Goal: Complete application form

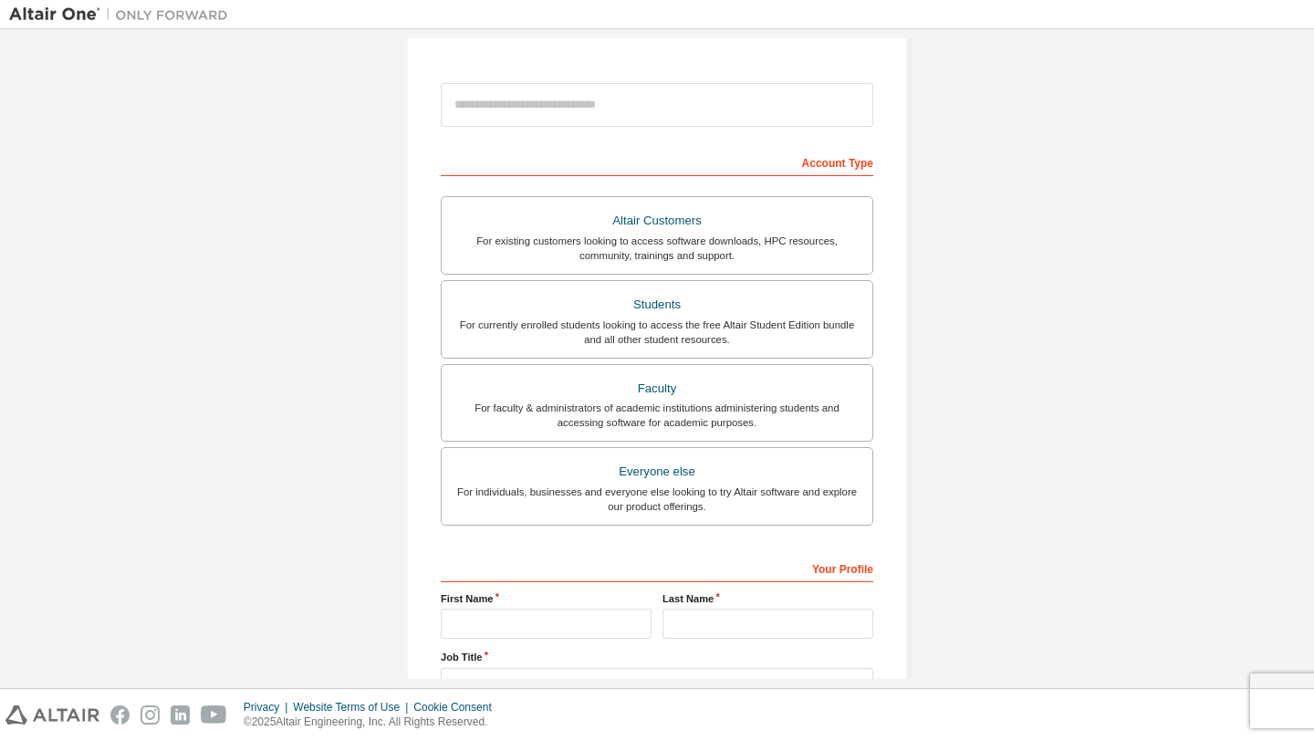
scroll to position [256, 0]
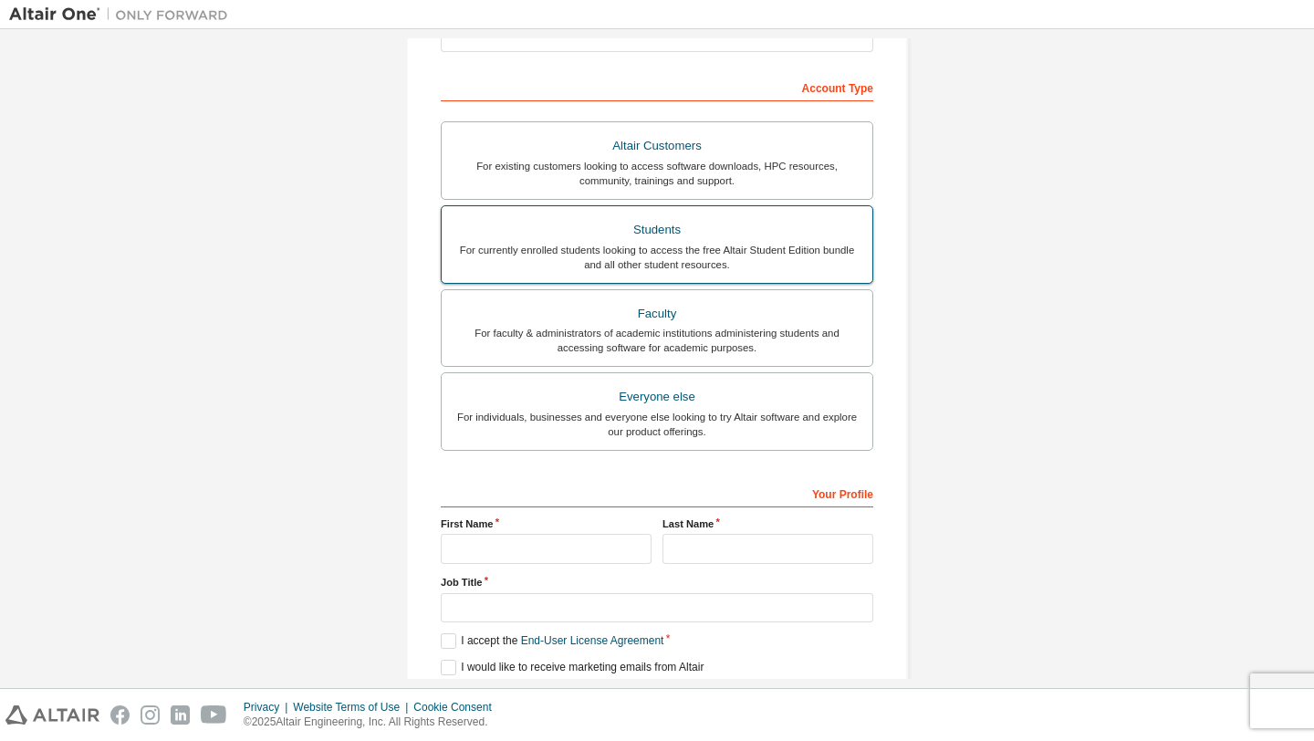
click at [655, 234] on div "Students" at bounding box center [657, 230] width 409 height 26
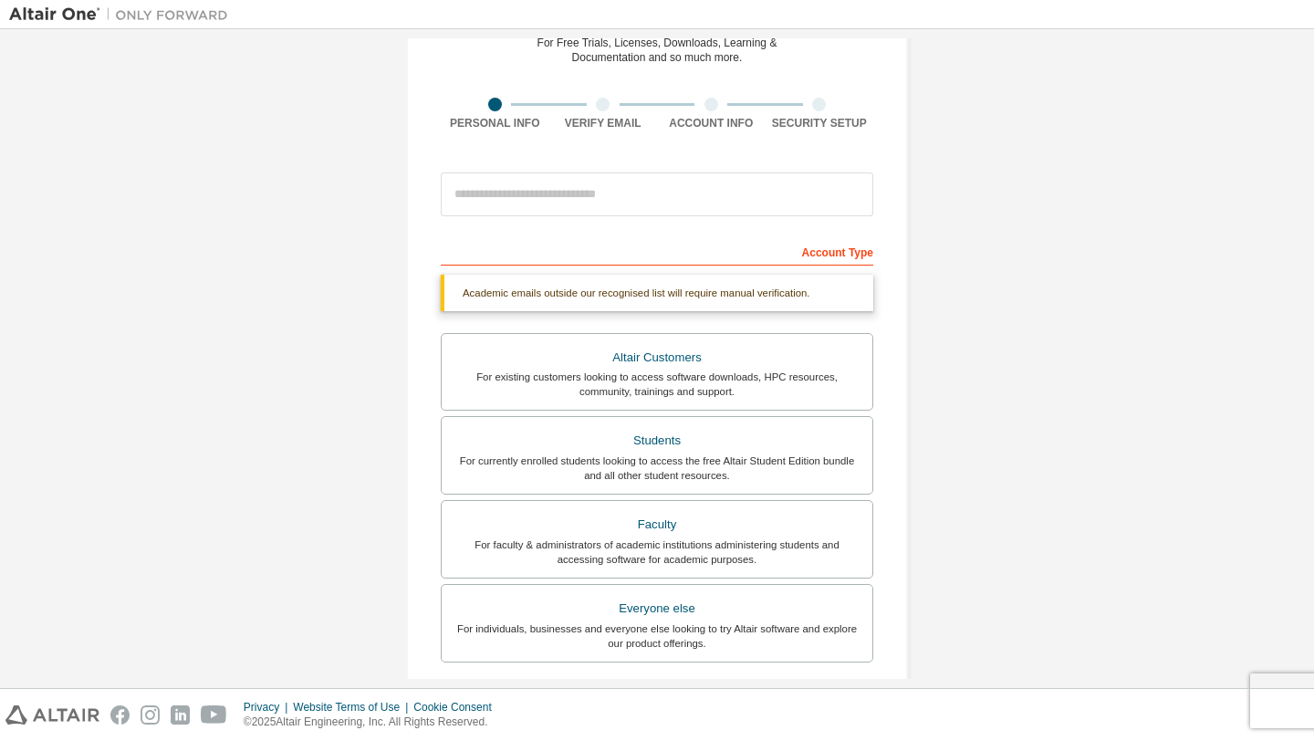
scroll to position [99, 0]
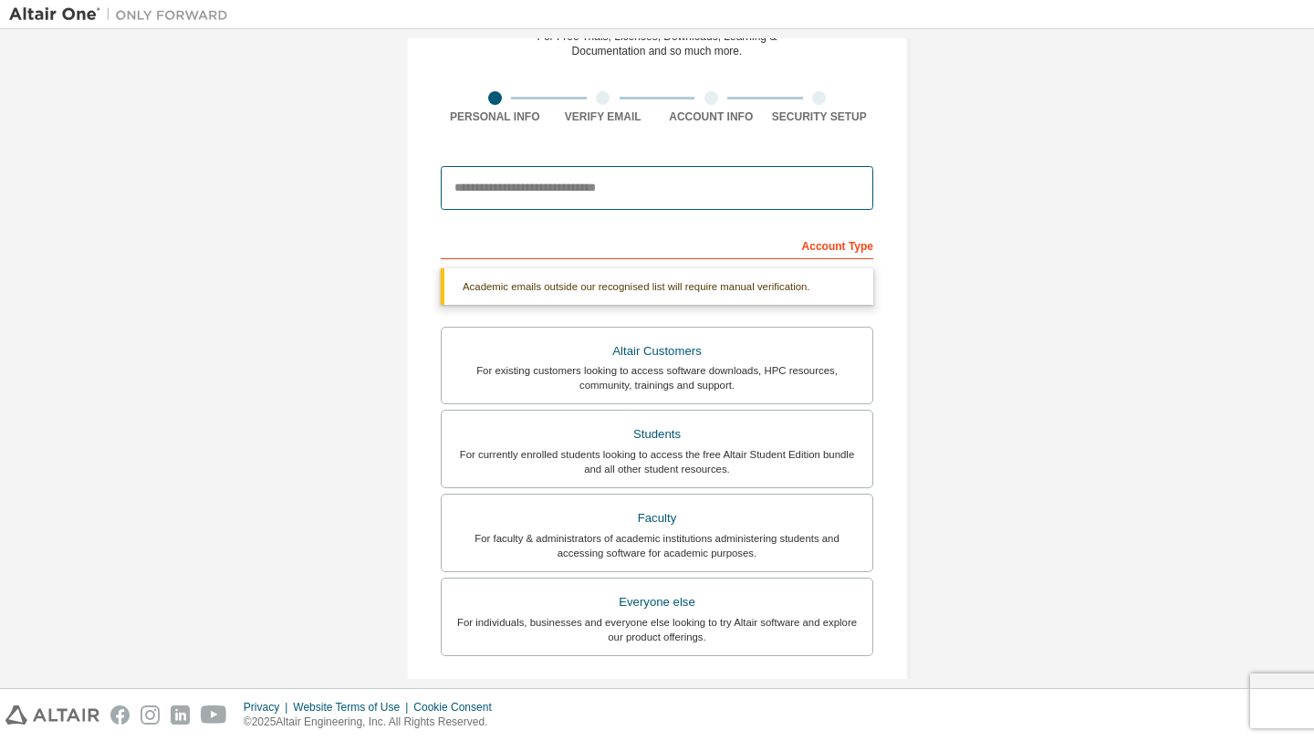
click at [580, 184] on input "email" at bounding box center [657, 188] width 433 height 44
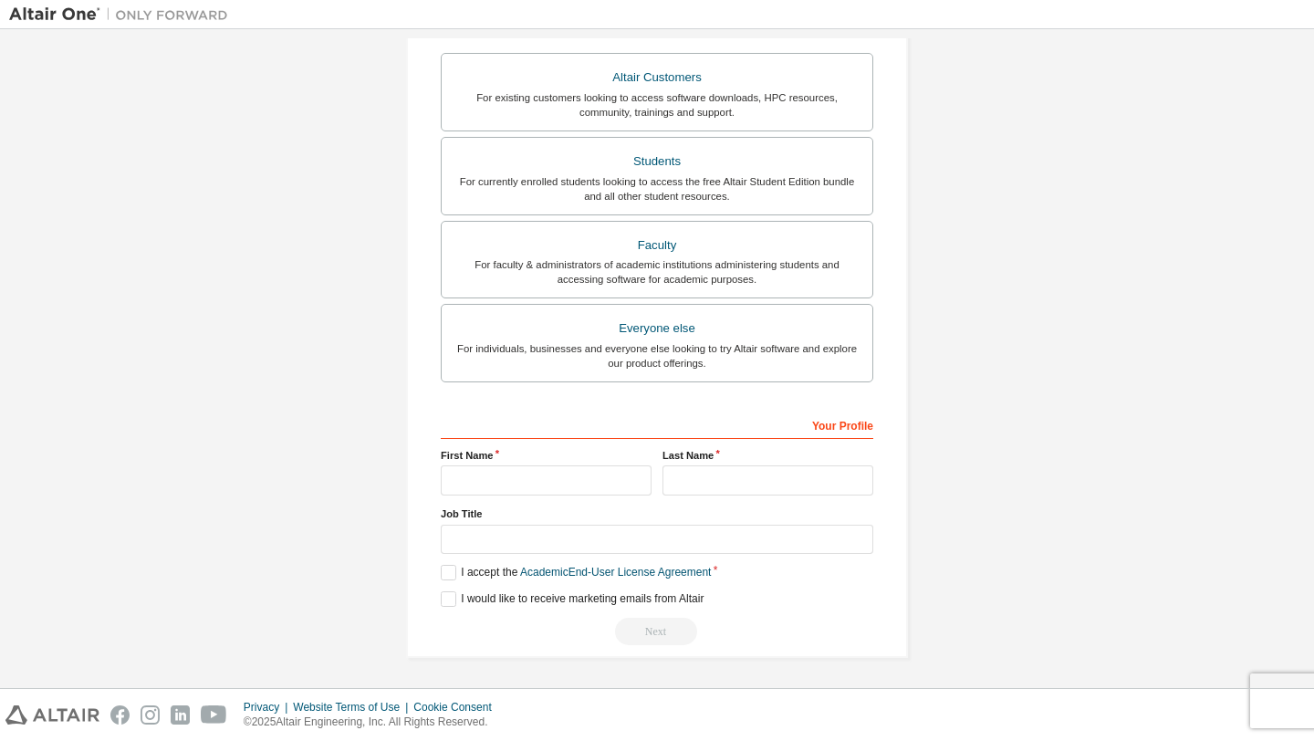
scroll to position [326, 0]
type input "**********"
click at [514, 489] on input "text" at bounding box center [546, 480] width 211 height 30
type input "**********"
click at [728, 487] on input "text" at bounding box center [768, 480] width 211 height 30
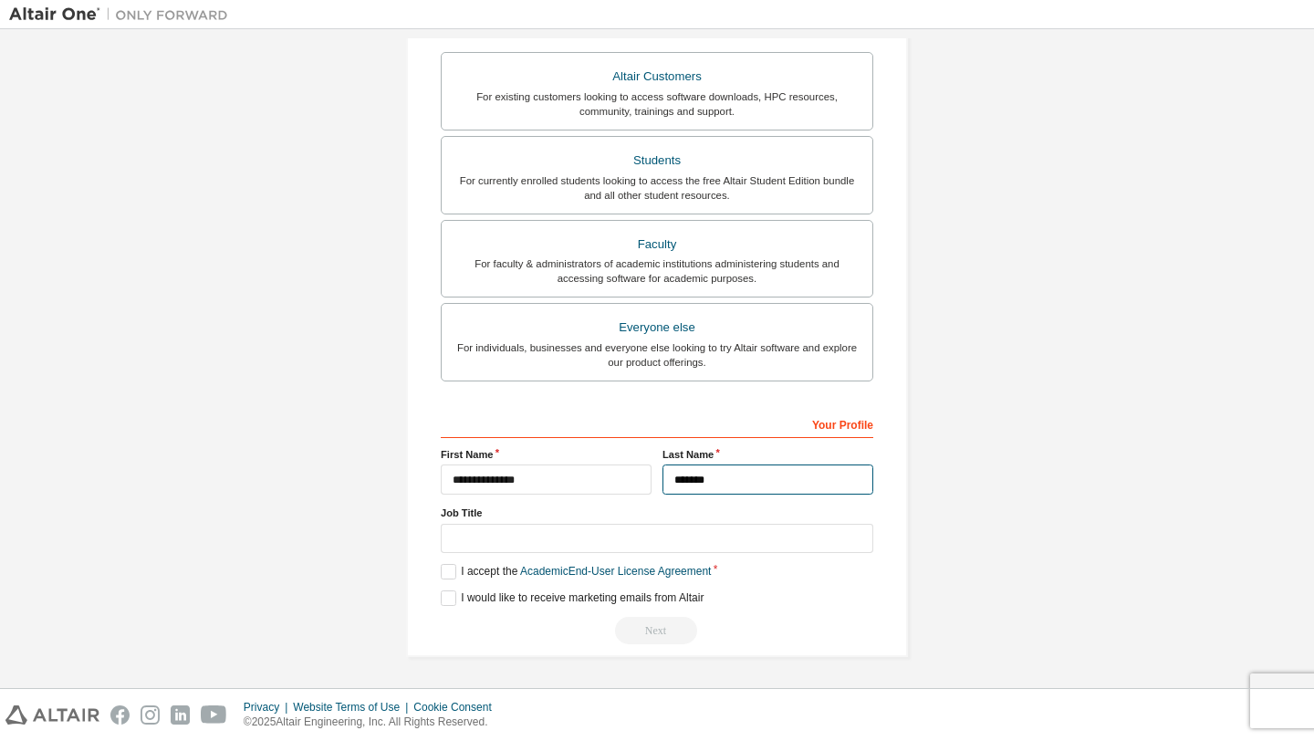
type input "*******"
click at [445, 574] on label "I accept the Academic End-User License Agreement" at bounding box center [576, 572] width 270 height 16
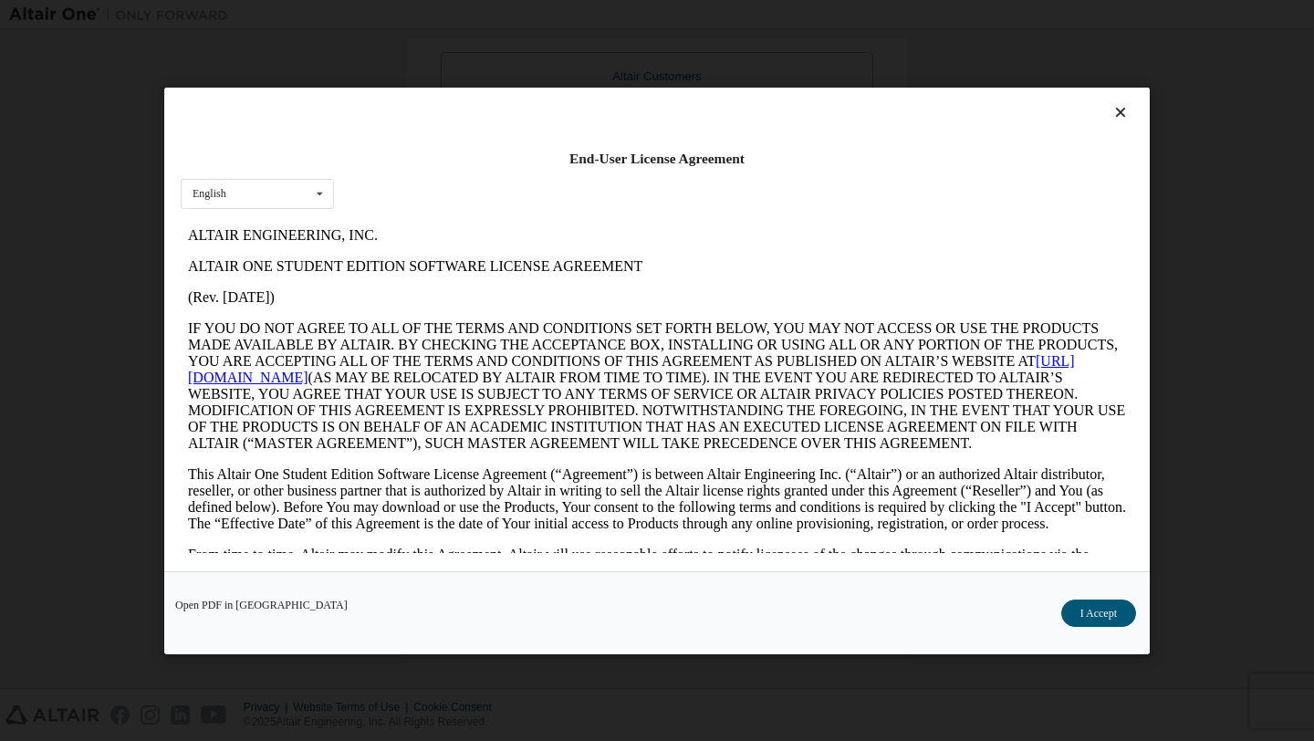
scroll to position [0, 0]
click at [1112, 607] on button "I Accept" at bounding box center [1098, 612] width 75 height 27
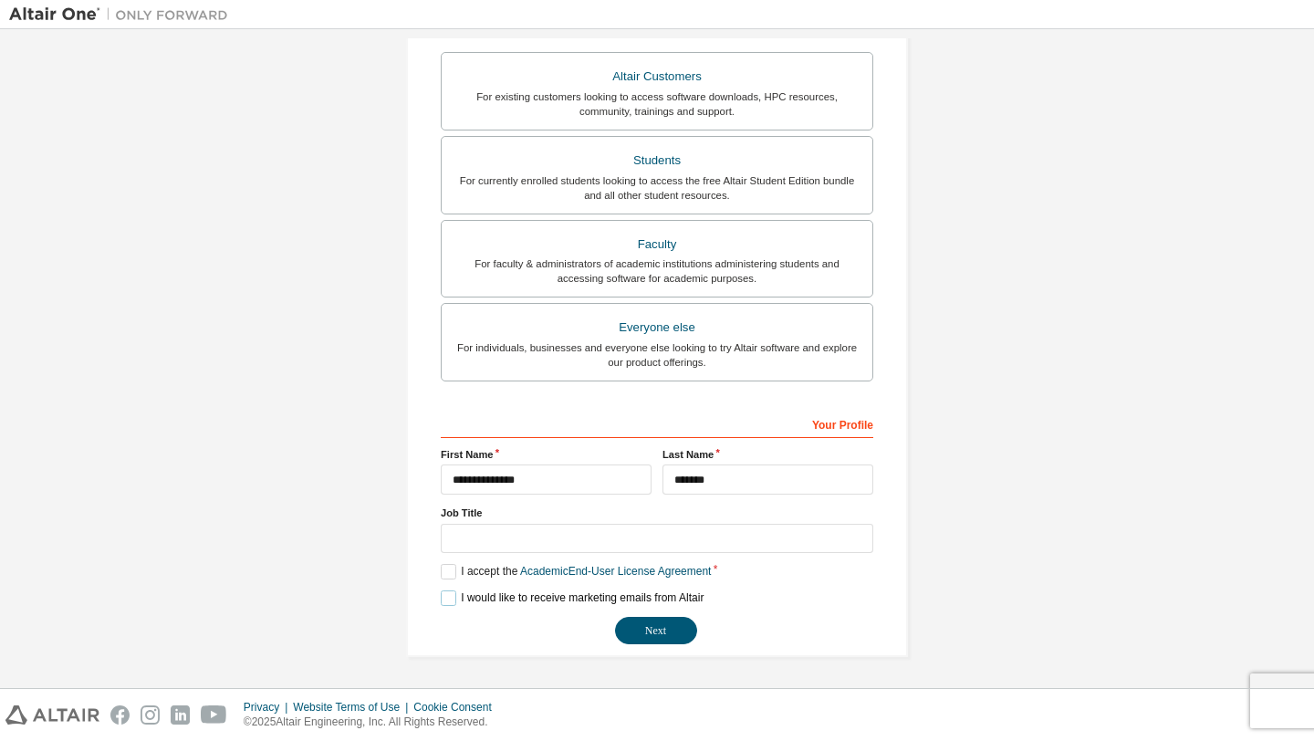
click at [445, 599] on label "I would like to receive marketing emails from Altair" at bounding box center [572, 598] width 263 height 16
click at [446, 600] on label "I would like to receive marketing emails from Altair" at bounding box center [572, 598] width 263 height 16
click at [655, 622] on button "Next" at bounding box center [656, 630] width 82 height 27
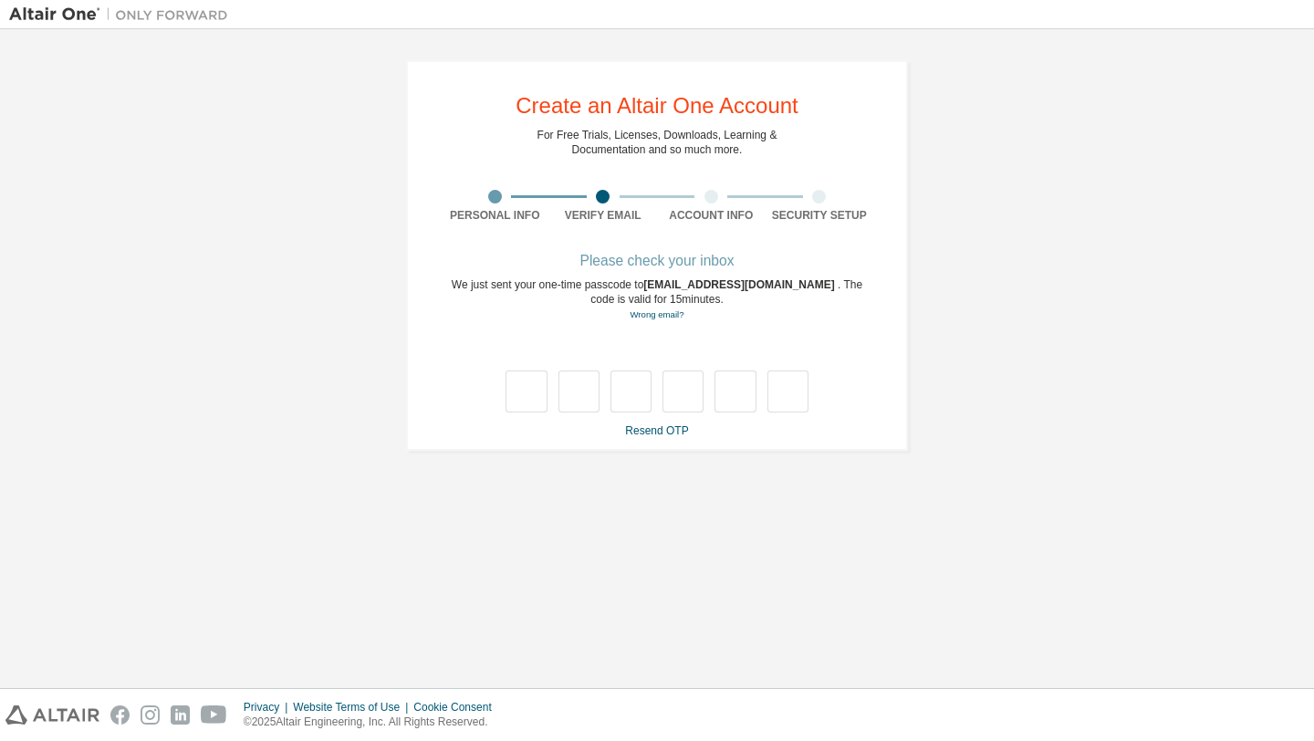
type input "*"
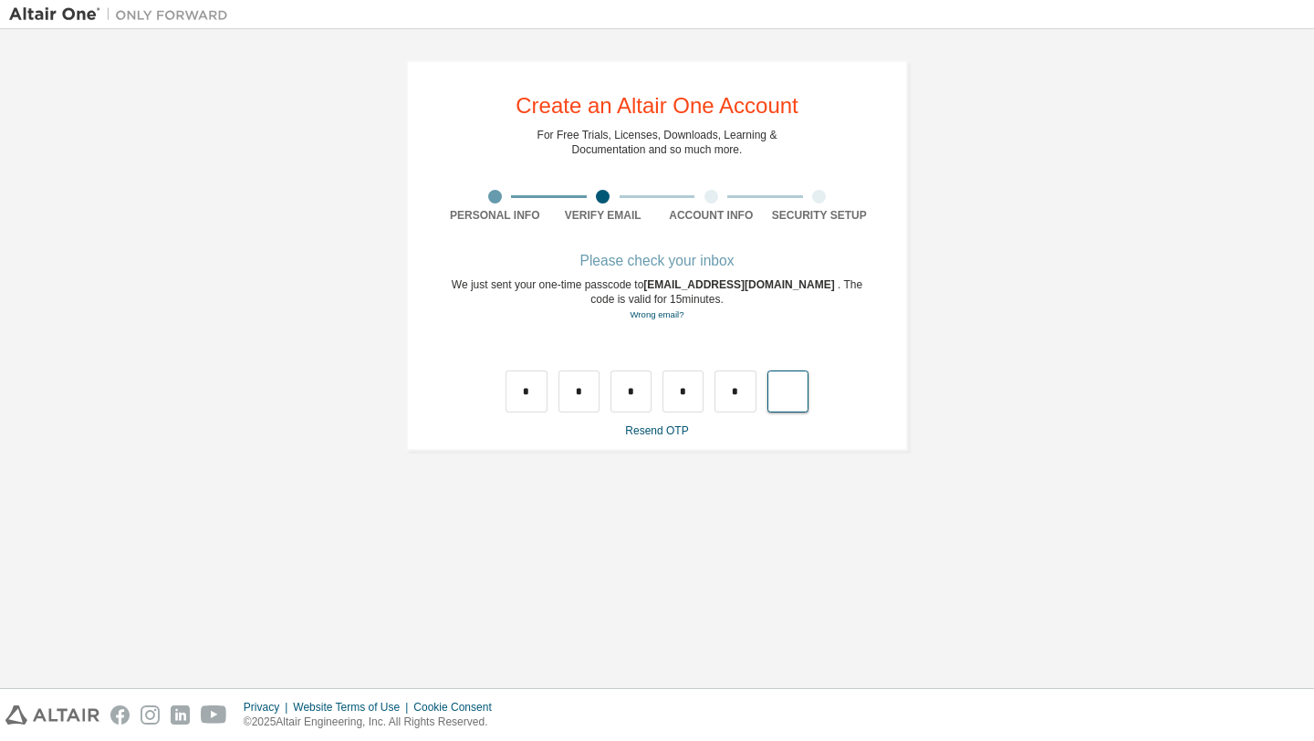
type input "*"
